Goal: Check status

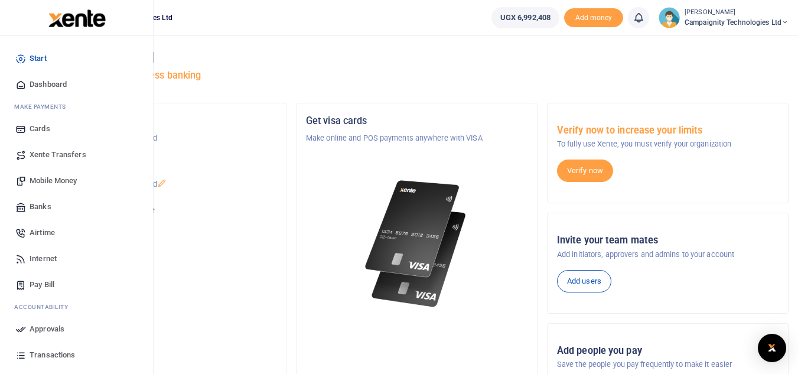
click at [54, 356] on span "Transactions" at bounding box center [52, 355] width 45 height 12
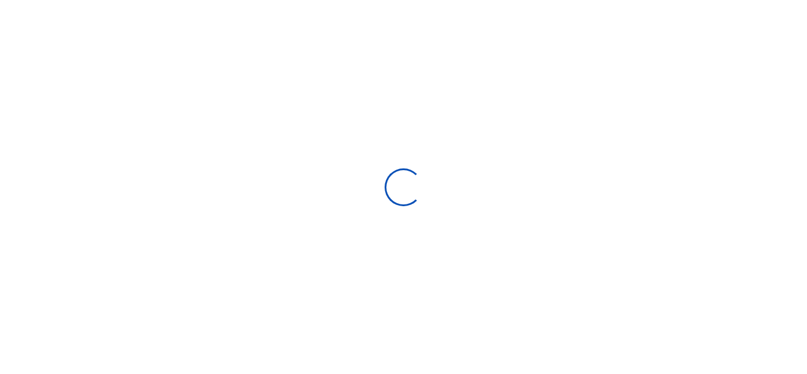
select select
type input "[DATE] - [DATE]"
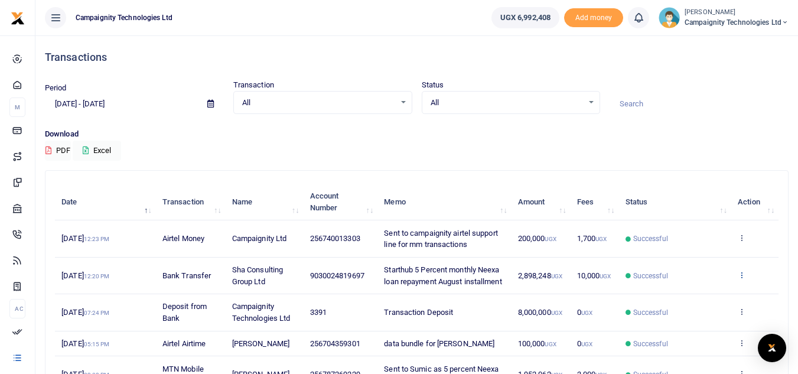
click at [739, 279] on icon at bounding box center [742, 274] width 8 height 8
click at [695, 308] on div "View details Send again" at bounding box center [698, 312] width 94 height 53
click at [742, 279] on icon at bounding box center [742, 274] width 8 height 8
click at [700, 302] on link "View details" at bounding box center [697, 300] width 93 height 17
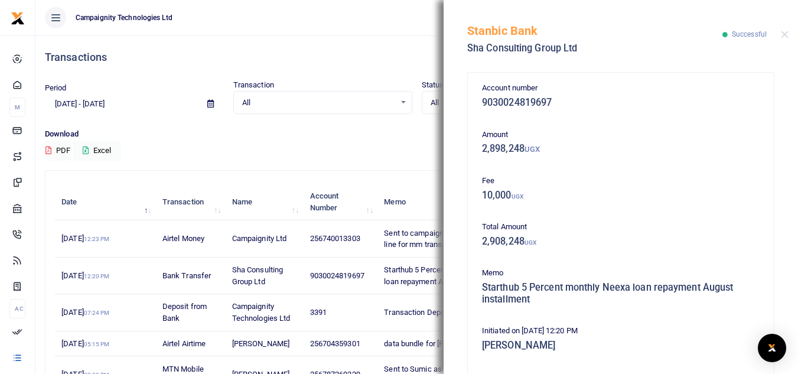
scroll to position [266, 0]
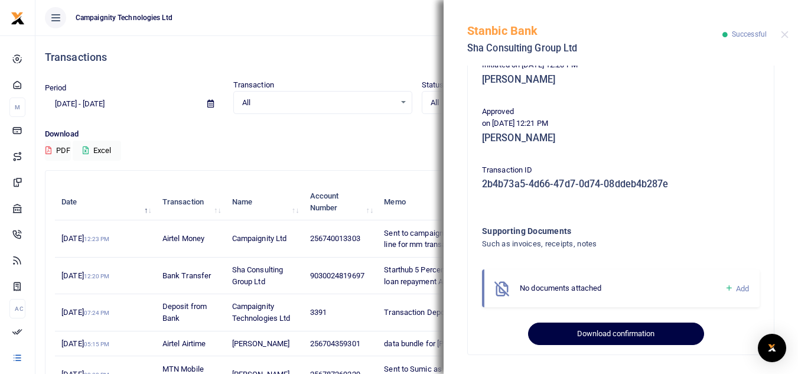
click at [634, 330] on button "Download confirmation" at bounding box center [615, 333] width 175 height 22
click at [621, 328] on button "Download confirmation" at bounding box center [615, 333] width 175 height 22
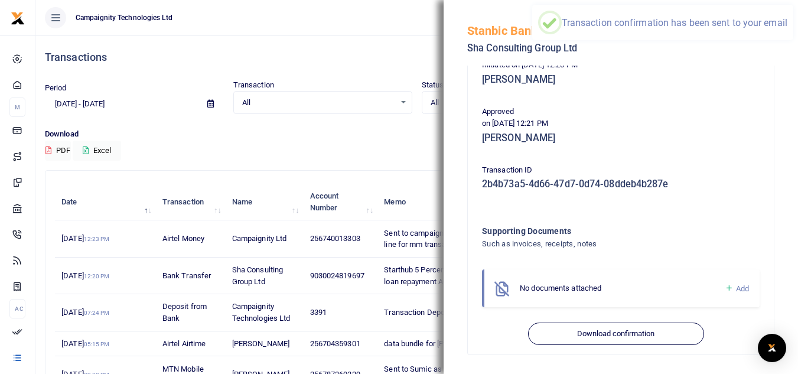
scroll to position [0, 0]
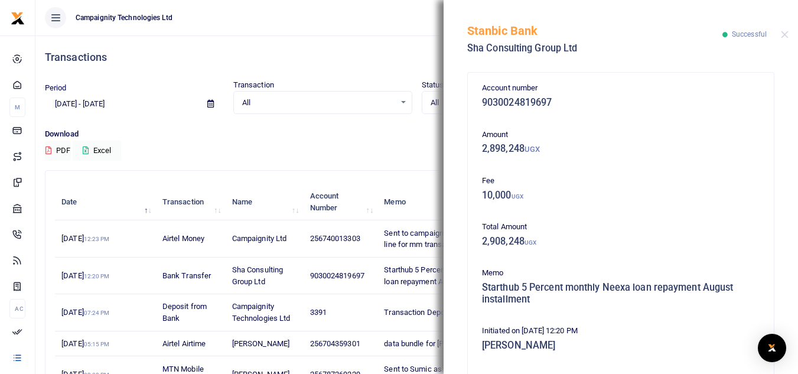
click at [359, 48] on div "Transactions" at bounding box center [417, 57] width 744 height 44
click at [782, 37] on button "Close" at bounding box center [785, 35] width 8 height 8
